Goal: Task Accomplishment & Management: Use online tool/utility

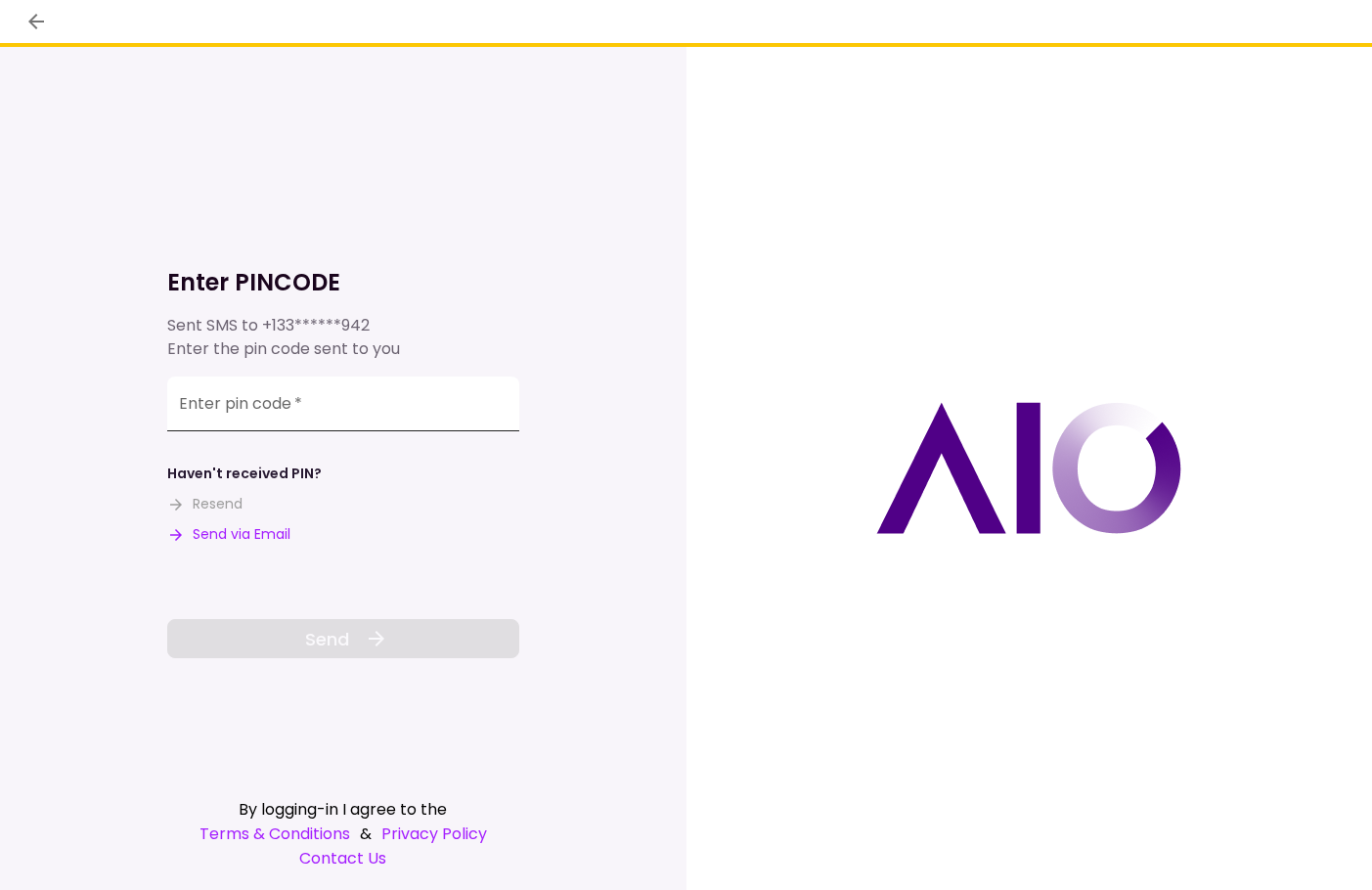
click at [357, 398] on input "Enter pin code   *" at bounding box center [343, 403] width 352 height 54
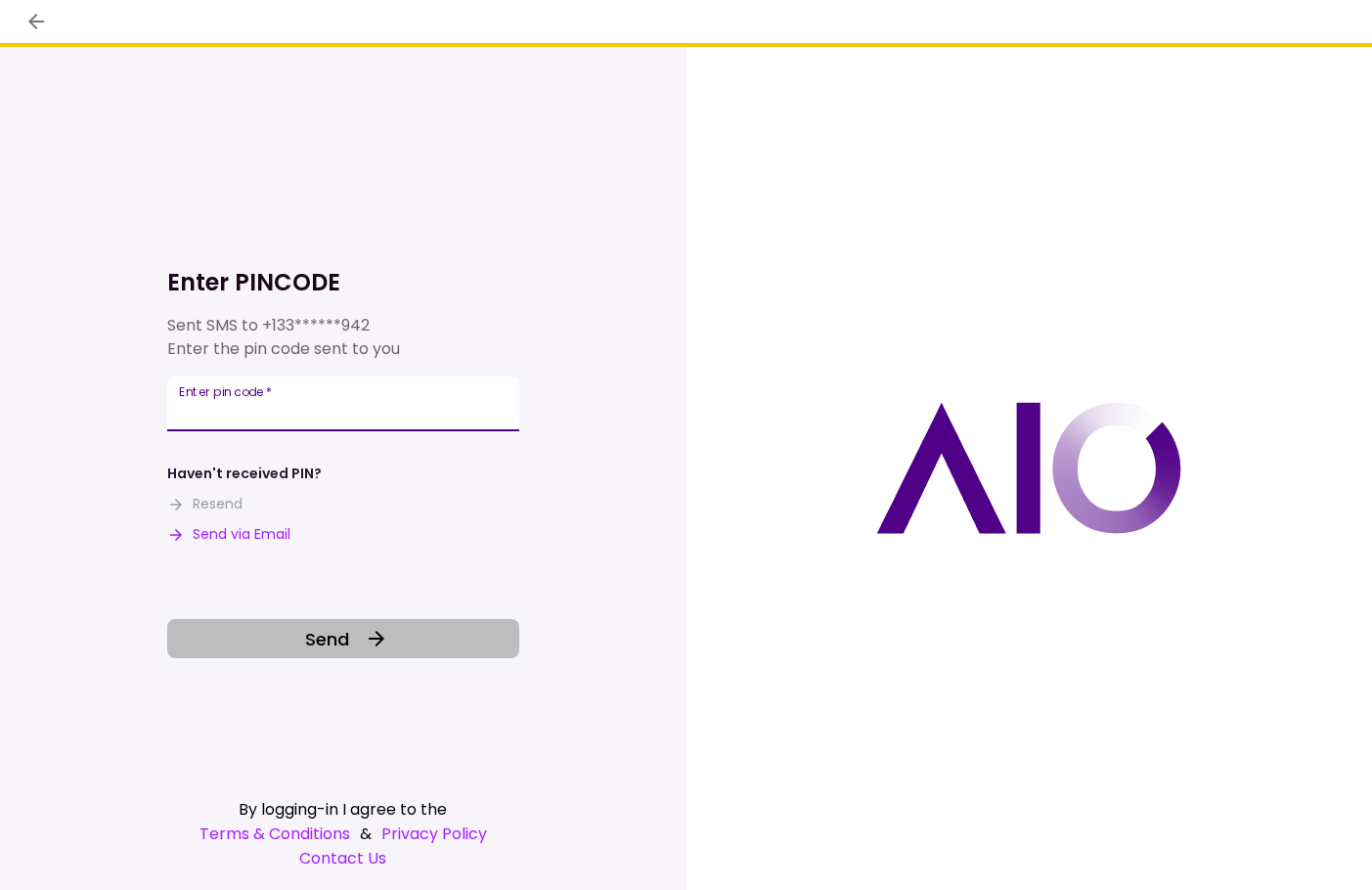
type input "******"
click at [400, 644] on button "Send" at bounding box center [343, 639] width 352 height 40
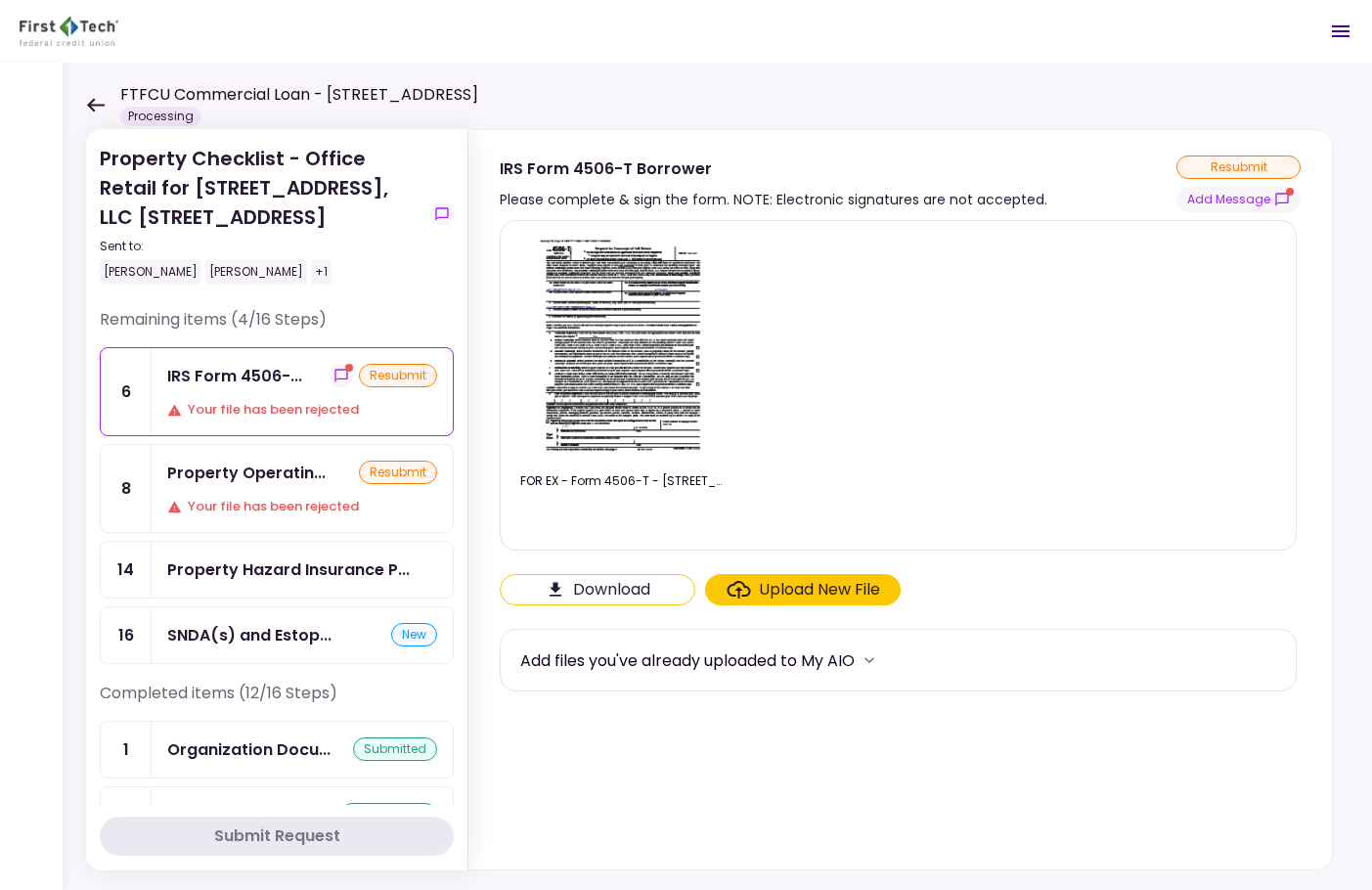
click at [97, 93] on div "FTFCU Commercial Loan - [STREET_ADDRESS] Processing" at bounding box center [282, 105] width 392 height 44
click at [95, 107] on icon at bounding box center [95, 105] width 19 height 15
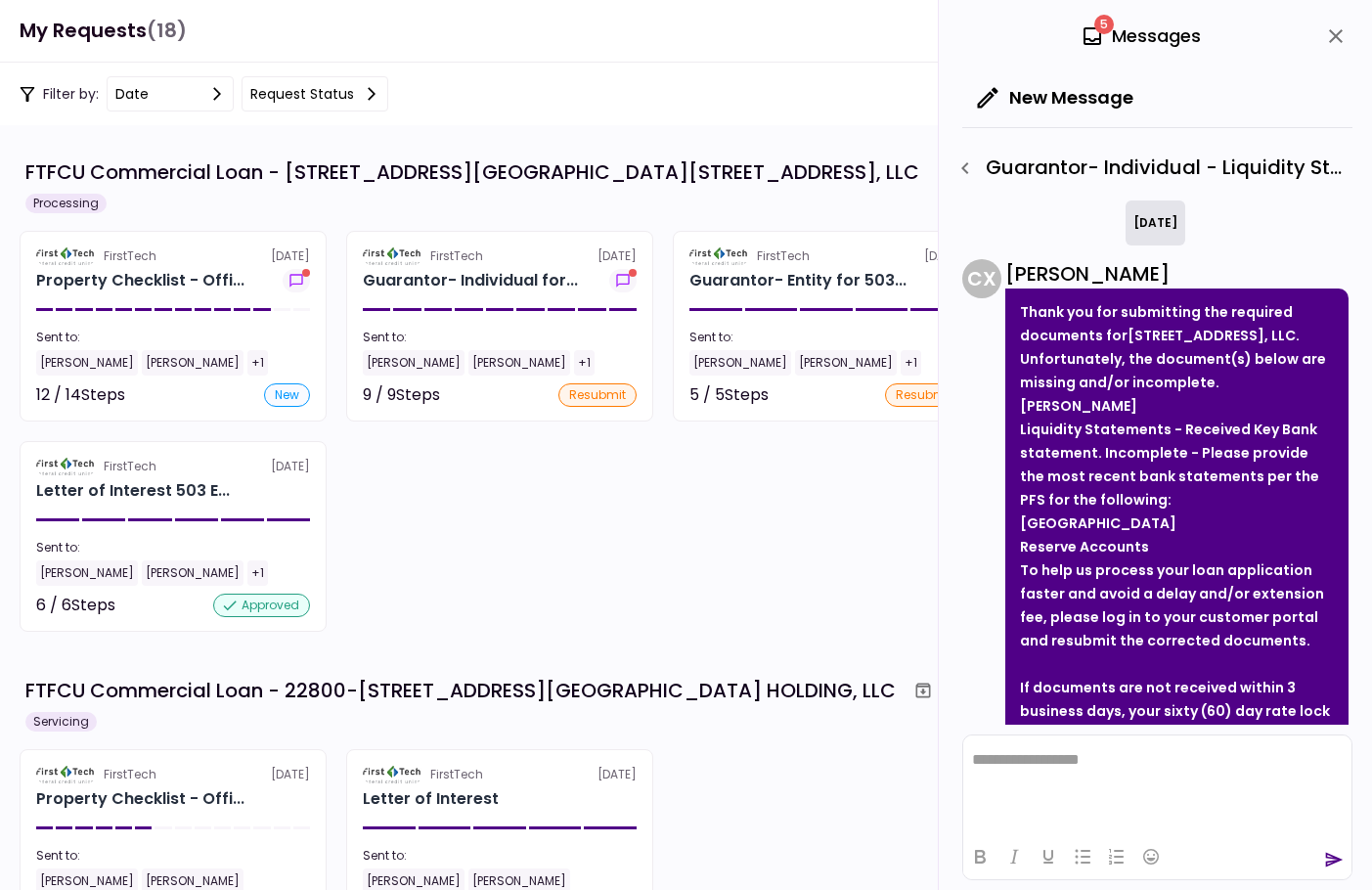
scroll to position [227, 0]
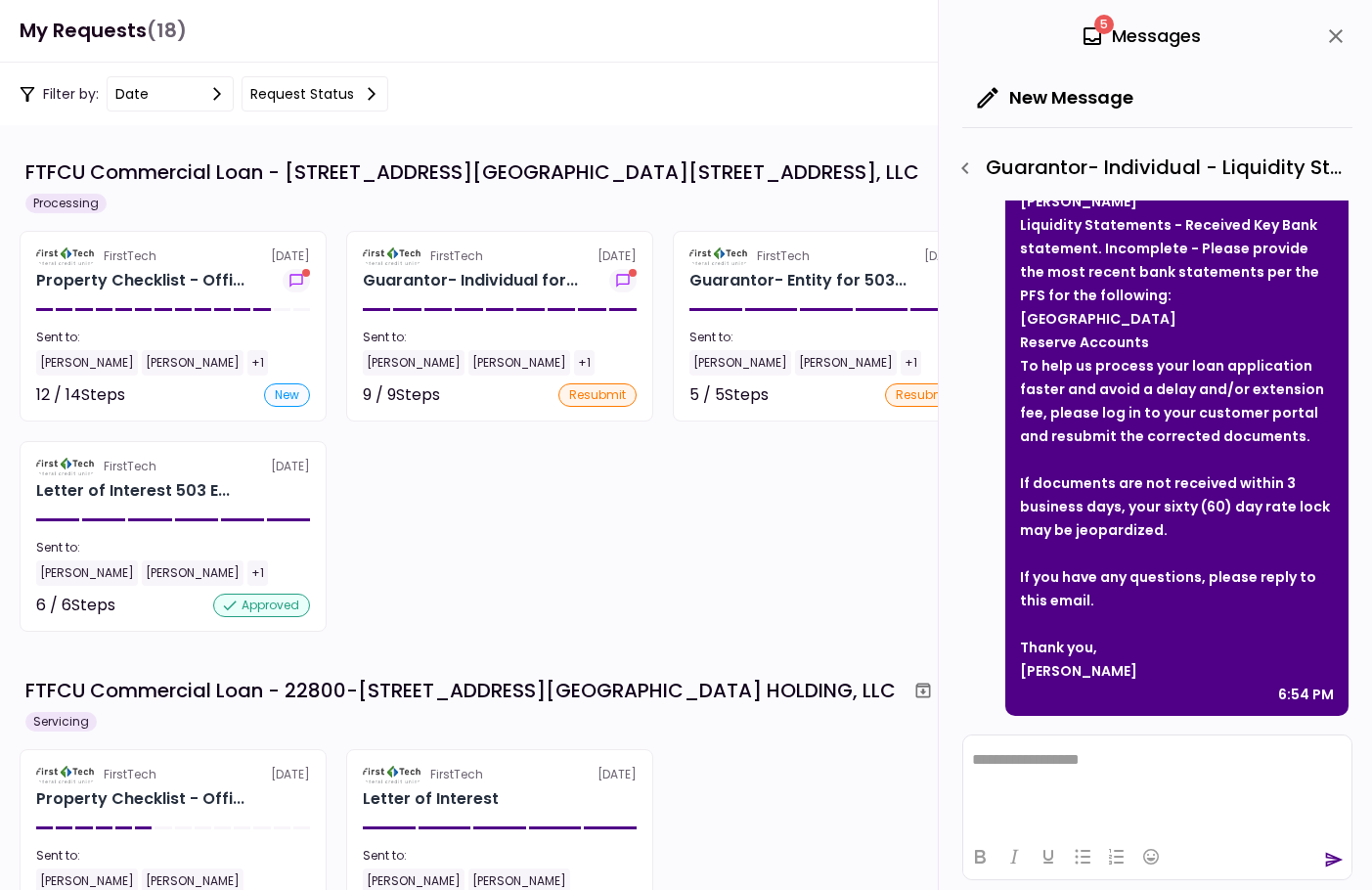
click at [174, 136] on section "FTFCU Commercial Loan - [STREET_ADDRESS][GEOGRAPHIC_DATA][STREET_ADDRESS], LLC …" at bounding box center [686, 507] width 1372 height 764
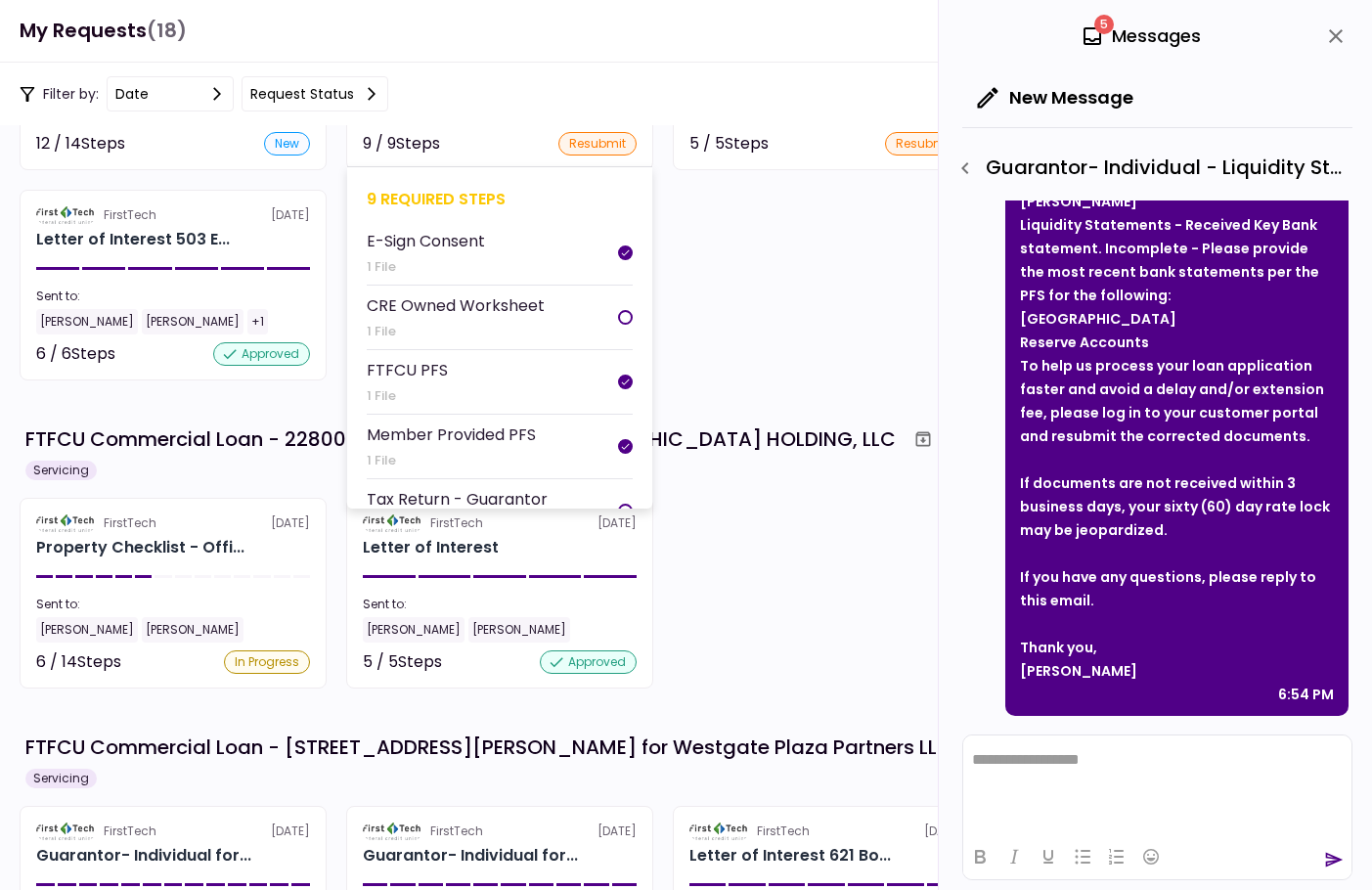
scroll to position [0, 0]
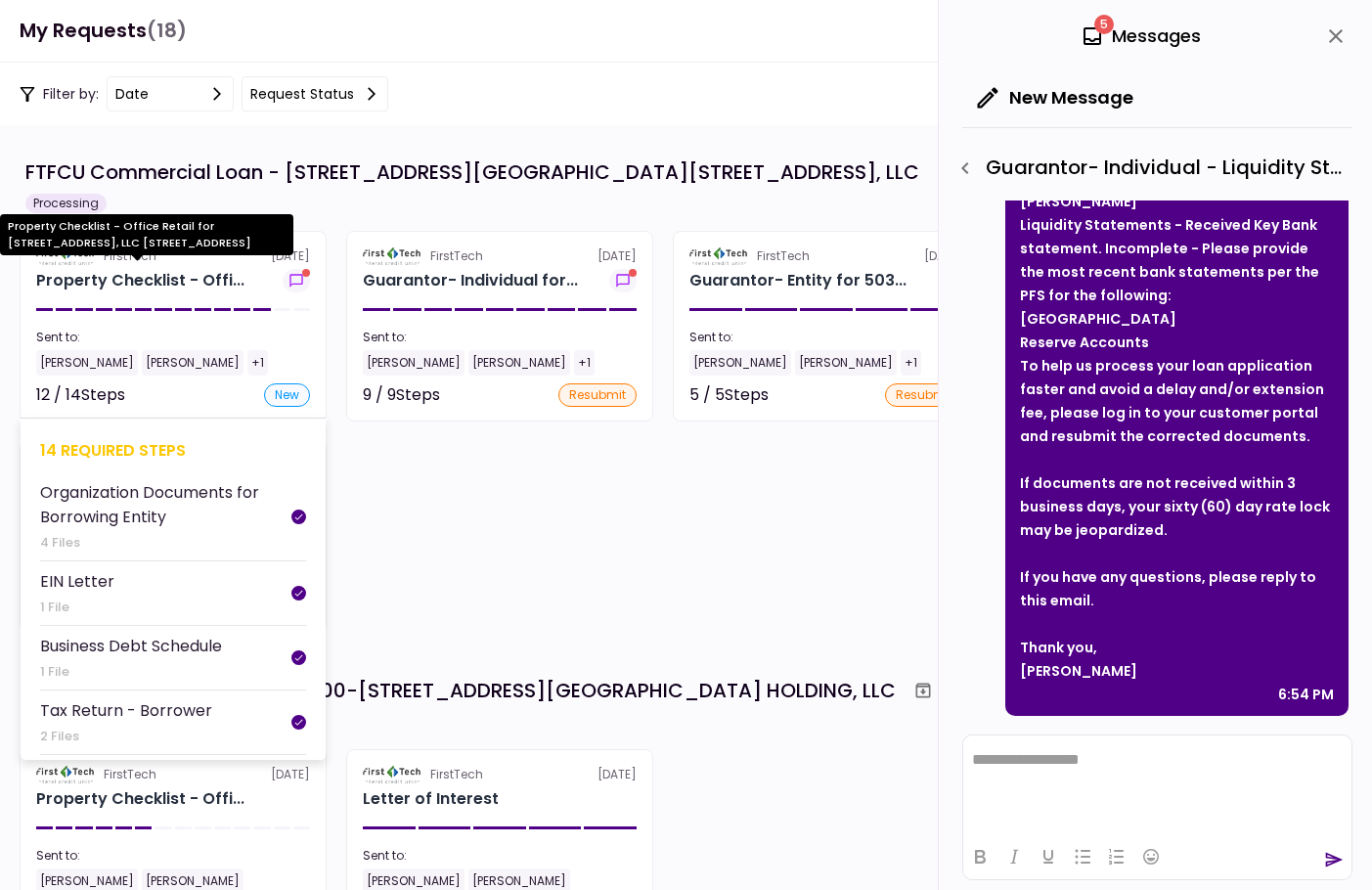
click at [176, 269] on div "Property Checklist - Offi..." at bounding box center [140, 281] width 209 height 24
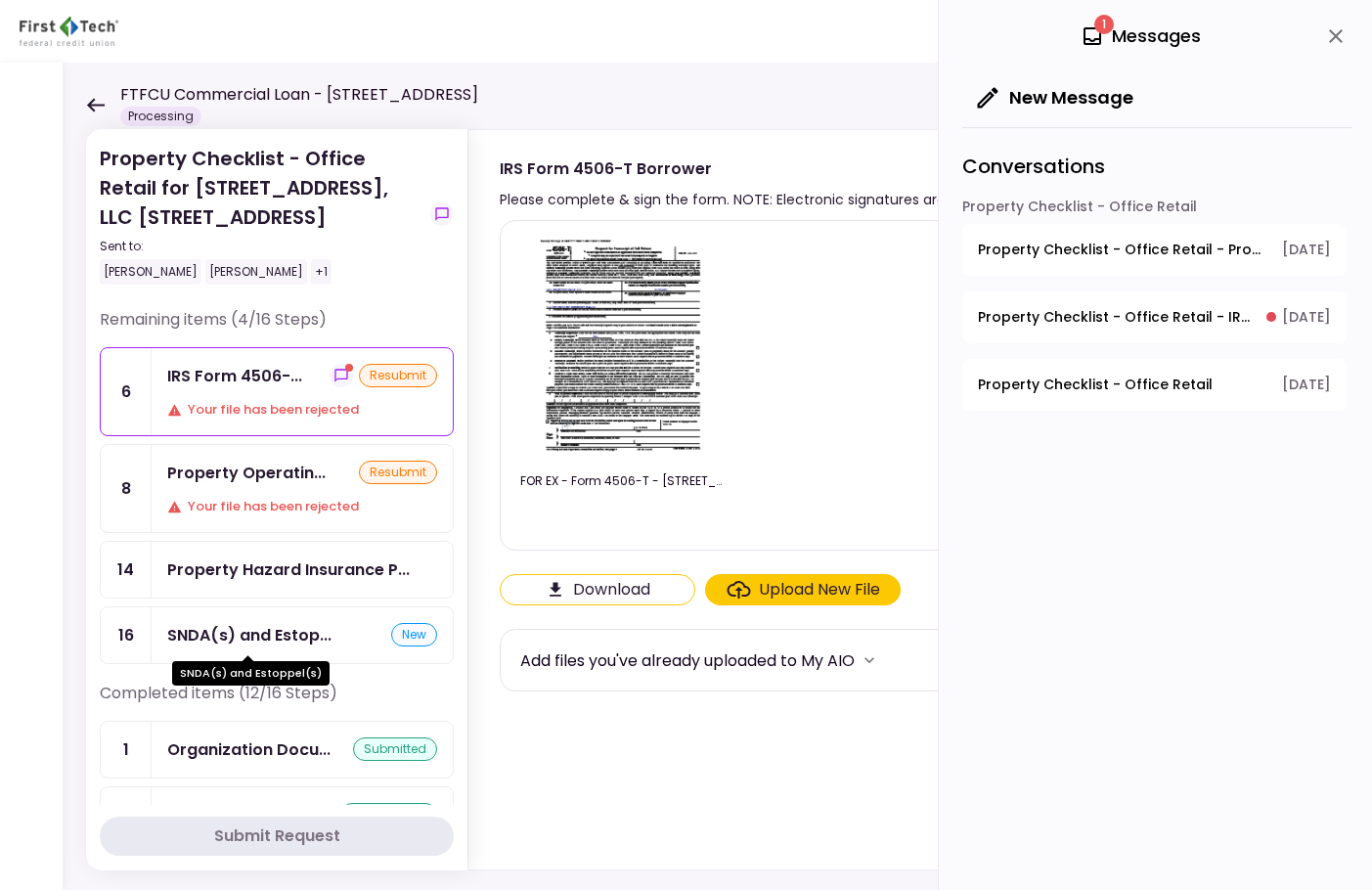
click at [199, 642] on div "SNDA(s) and Estop..." at bounding box center [249, 635] width 164 height 25
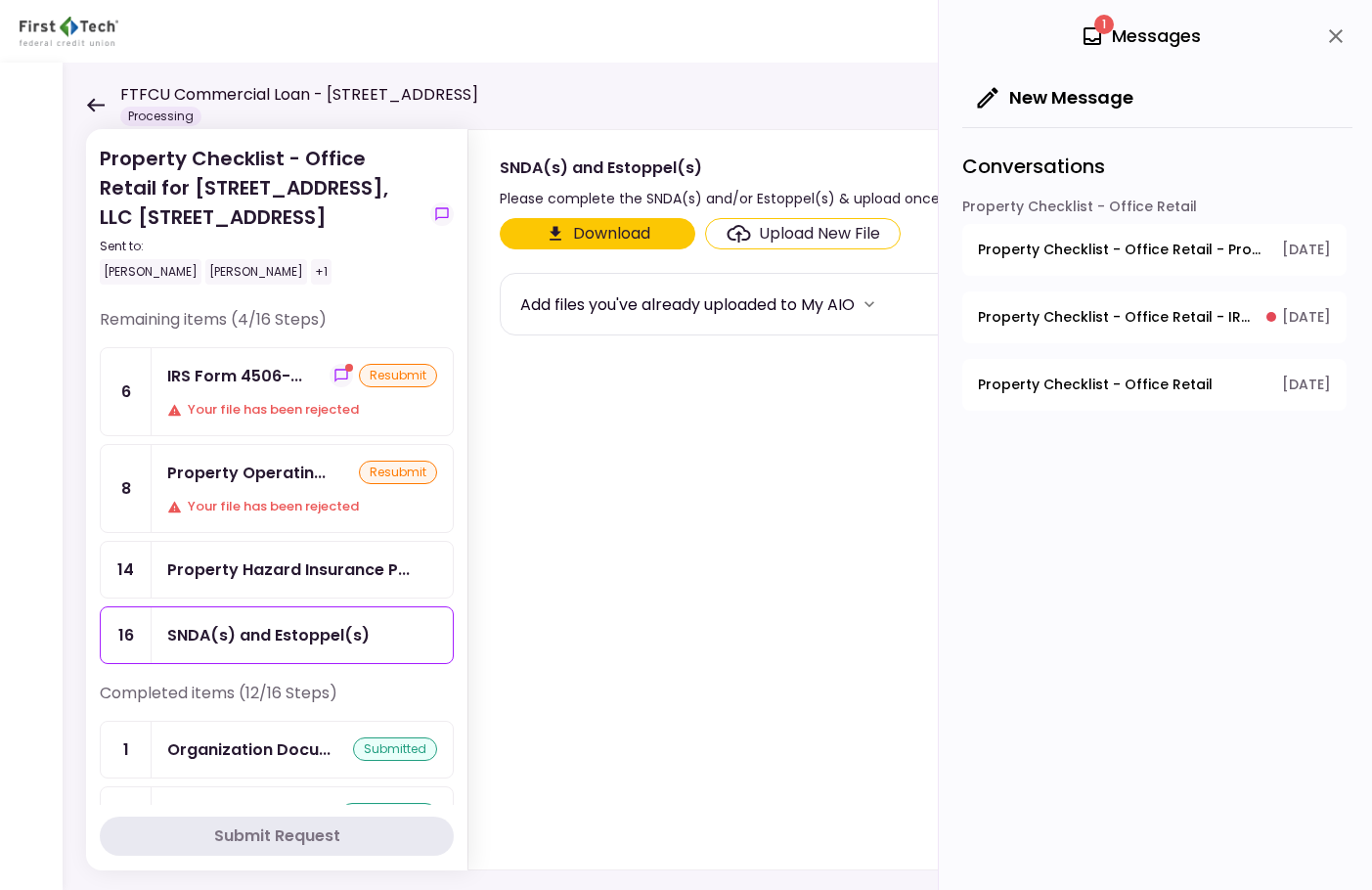
click at [627, 228] on button "Download" at bounding box center [597, 234] width 196 height 32
drag, startPoint x: 663, startPoint y: 222, endPoint x: 663, endPoint y: 250, distance: 28.0
